Goal: Navigation & Orientation: Find specific page/section

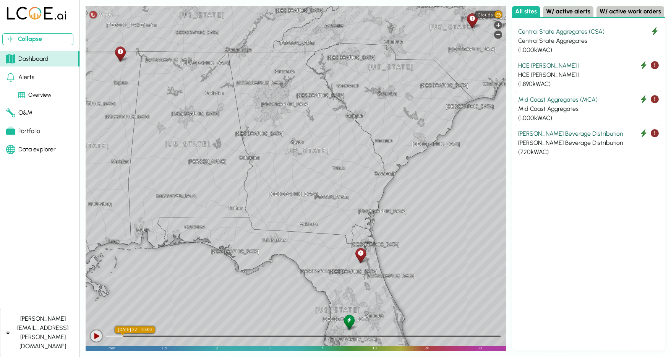
click at [31, 134] on div "Portfolio" at bounding box center [23, 130] width 34 height 9
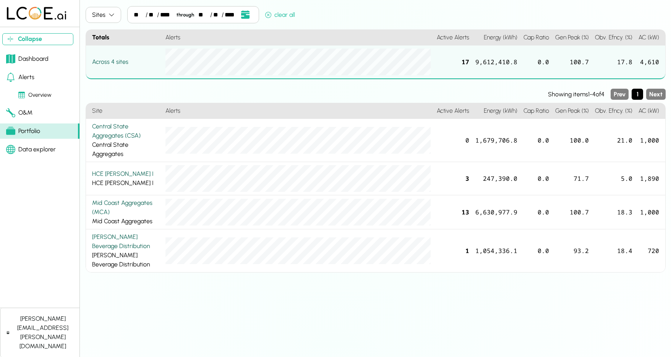
click at [44, 147] on div "Data explorer" at bounding box center [31, 149] width 50 height 9
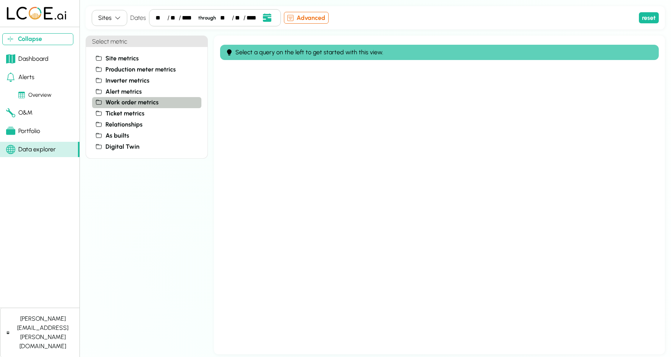
click at [123, 107] on button "work order metrics" at bounding box center [146, 102] width 109 height 11
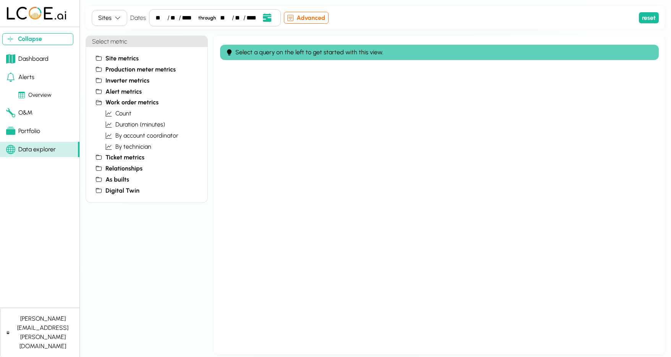
click at [31, 61] on div "Dashboard" at bounding box center [27, 58] width 42 height 9
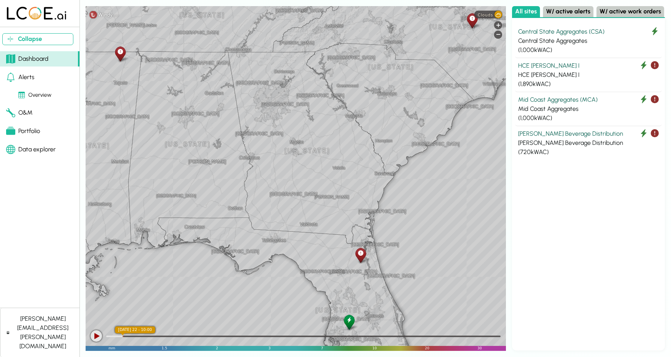
click at [32, 113] on link "O&M" at bounding box center [39, 112] width 79 height 15
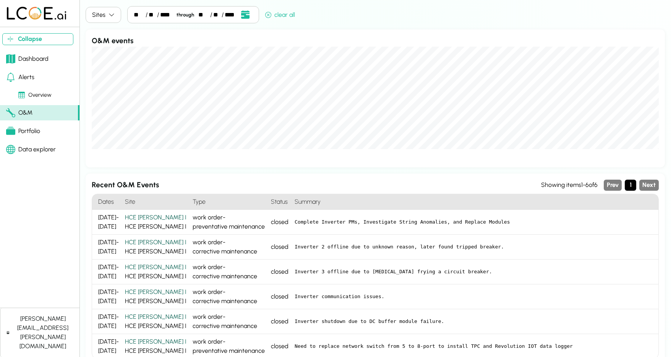
click at [42, 128] on link "Portfolio" at bounding box center [39, 130] width 79 height 15
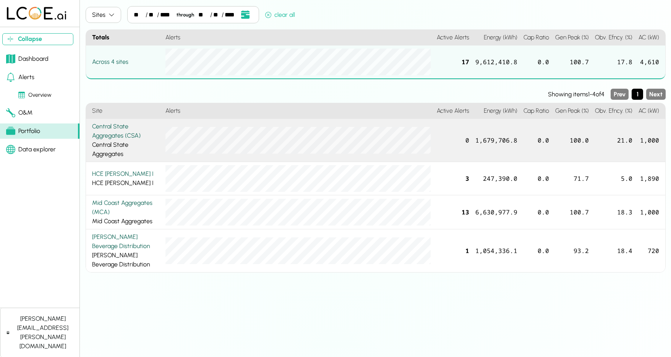
click at [114, 127] on div "Central State Aggregates (CSA)" at bounding box center [125, 131] width 67 height 18
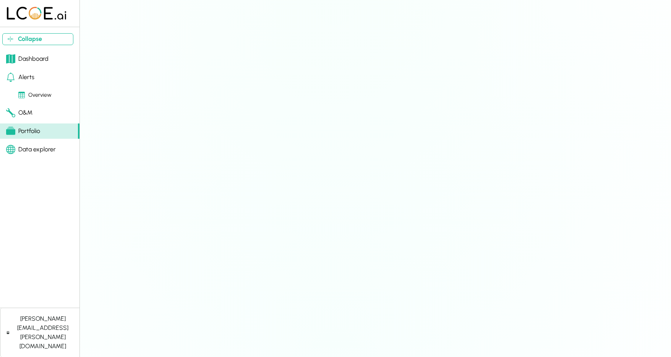
click at [61, 131] on link "Portfolio" at bounding box center [39, 130] width 79 height 15
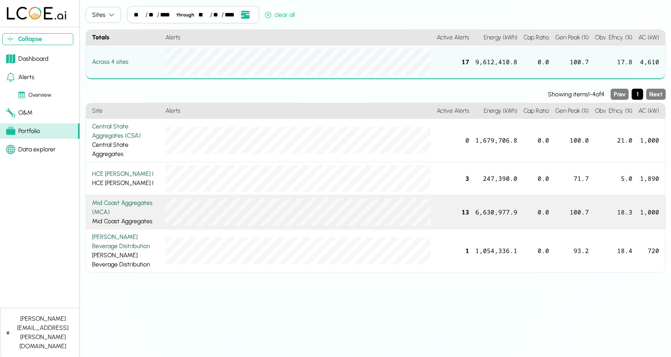
click at [104, 201] on div "Mid Coast Aggregates (MCA)" at bounding box center [125, 207] width 67 height 18
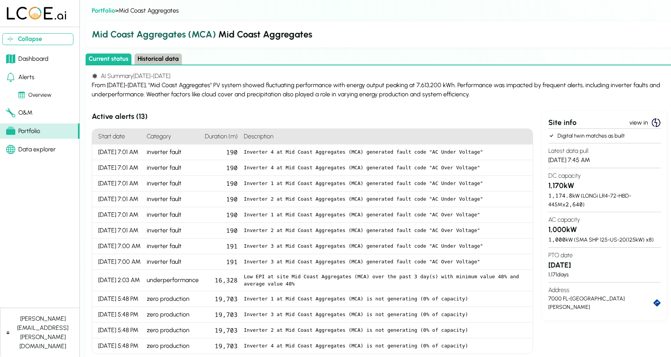
click at [157, 58] on button "Historical data" at bounding box center [157, 58] width 47 height 11
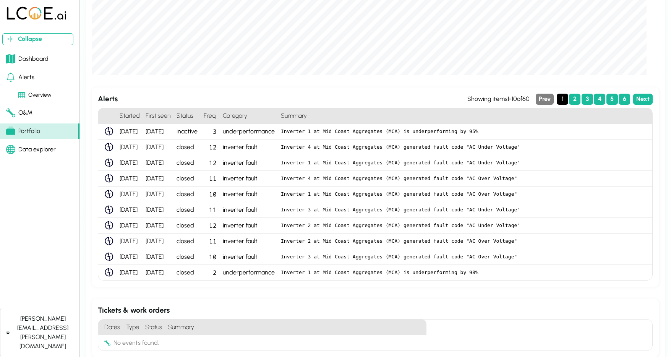
scroll to position [259, 0]
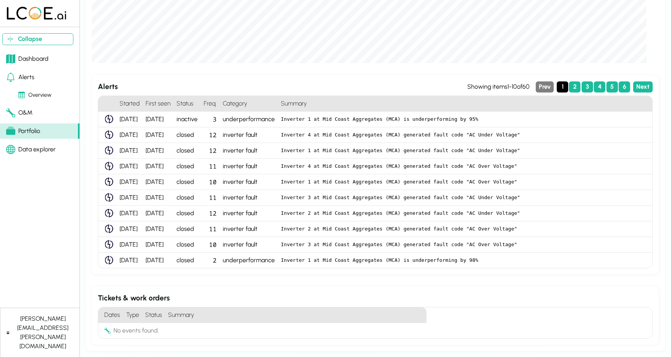
click at [151, 331] on div "No events found." at bounding box center [135, 330] width 45 height 9
